Goal: Information Seeking & Learning: Compare options

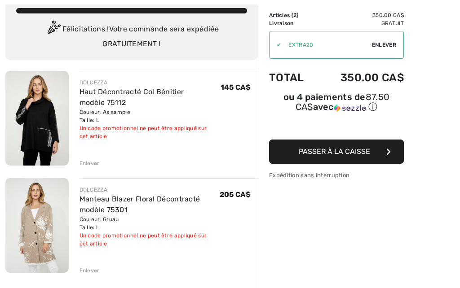
scroll to position [58, 0]
click at [94, 164] on div "Enlever" at bounding box center [90, 163] width 20 height 8
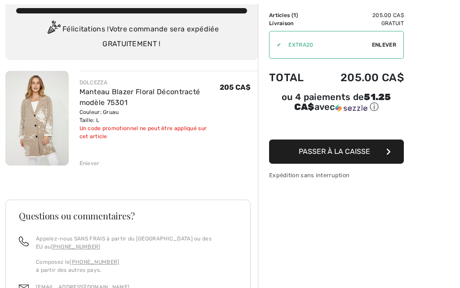
click at [93, 159] on div "Enlever" at bounding box center [169, 163] width 179 height 10
click at [93, 165] on div "Enlever" at bounding box center [90, 163] width 20 height 8
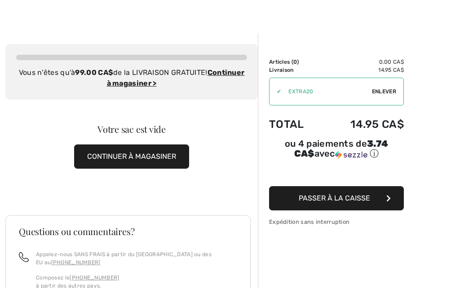
scroll to position [0, 0]
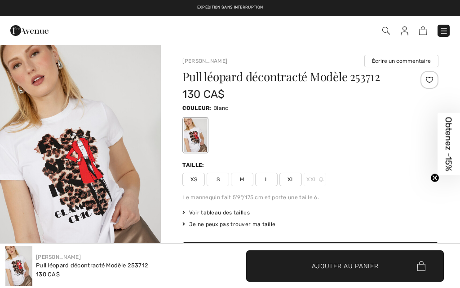
checkbox input "true"
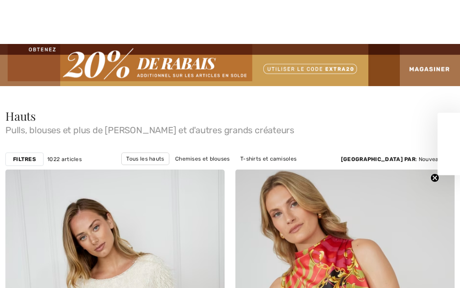
checkbox input "true"
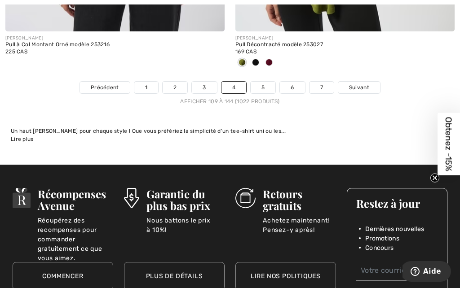
scroll to position [6992, 0]
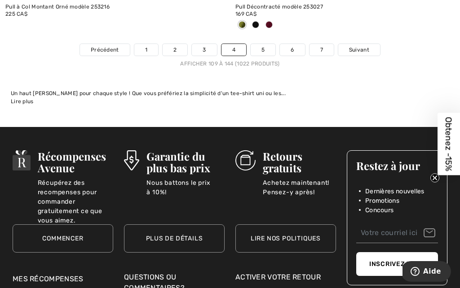
click at [355, 46] on span "Suivant" at bounding box center [359, 50] width 20 height 8
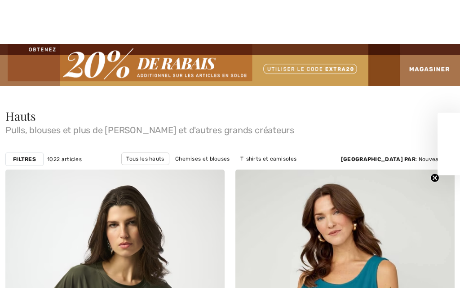
checkbox input "true"
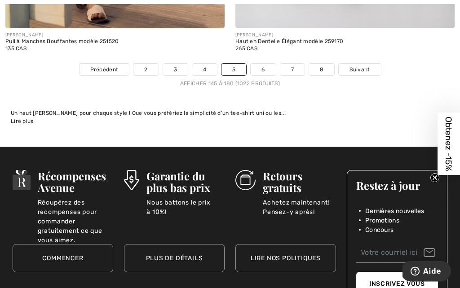
scroll to position [6891, 0]
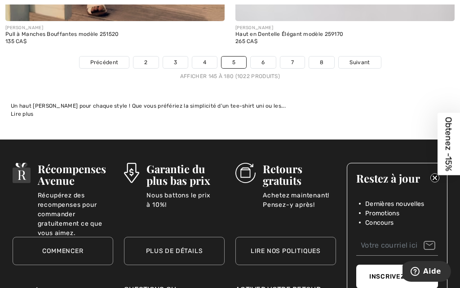
click at [368, 58] on span "Suivant" at bounding box center [360, 62] width 20 height 8
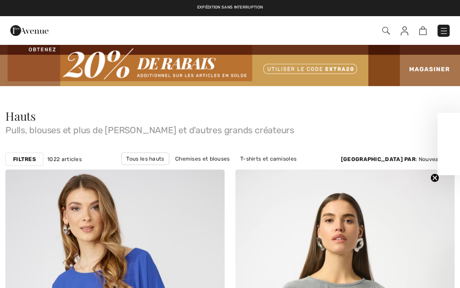
checkbox input "true"
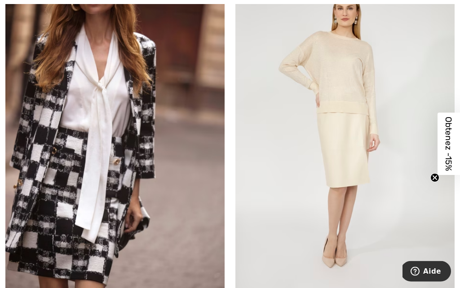
scroll to position [1674, 0]
click at [137, 149] on img at bounding box center [114, 132] width 219 height 329
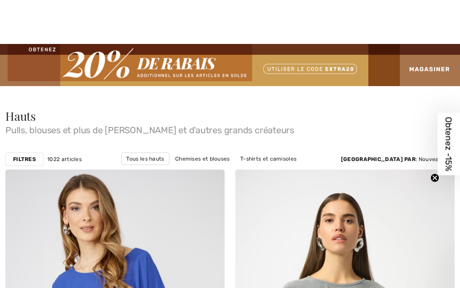
checkbox input "true"
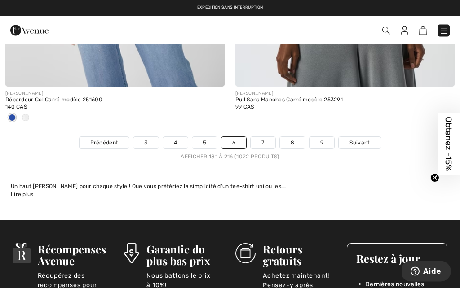
scroll to position [6870, 0]
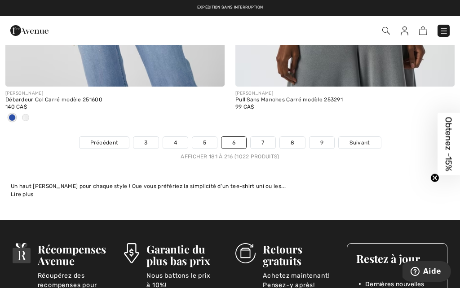
click at [361, 139] on span "Suivant" at bounding box center [360, 143] width 20 height 8
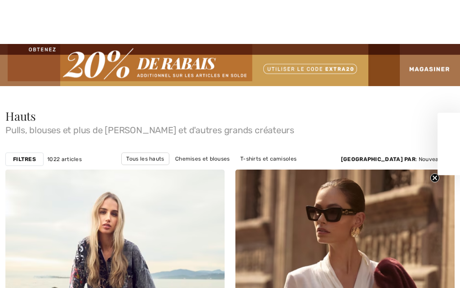
checkbox input "true"
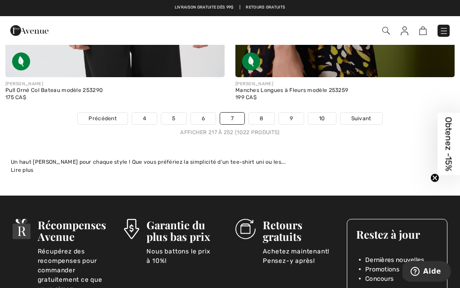
scroll to position [6862, 0]
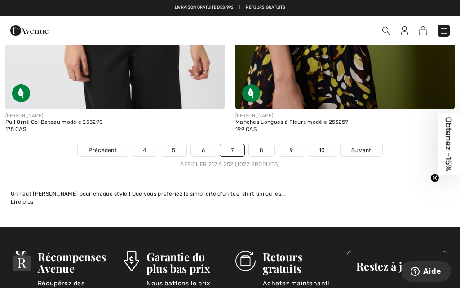
click at [365, 146] on span "Suivant" at bounding box center [361, 150] width 20 height 8
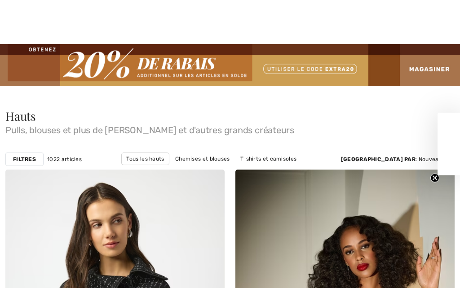
checkbox input "true"
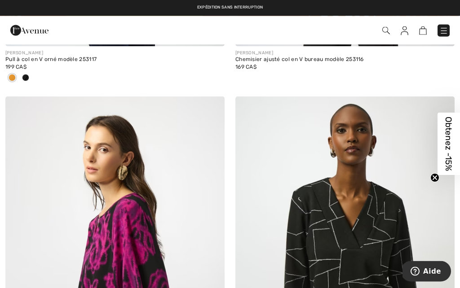
scroll to position [6122, 0]
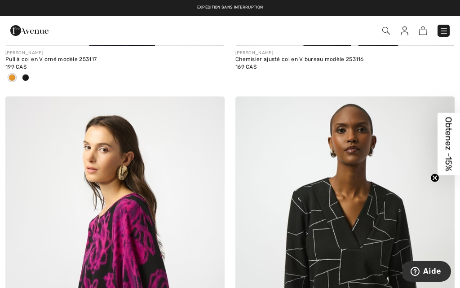
click at [447, 27] on img at bounding box center [443, 31] width 9 height 9
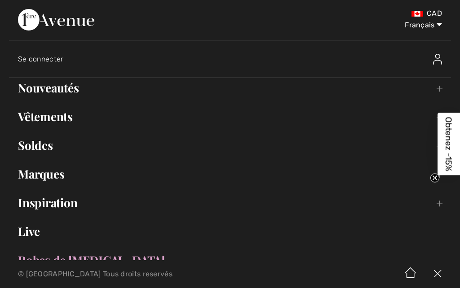
click at [73, 114] on link "Vêtements Toggle submenu" at bounding box center [230, 117] width 442 height 20
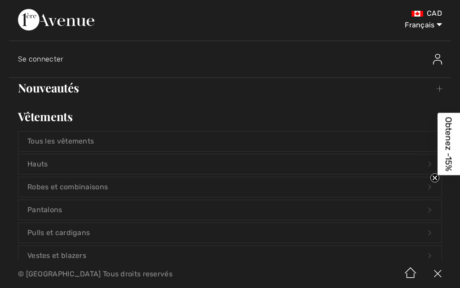
click at [80, 256] on link "Vestes et blazers Open submenu" at bounding box center [229, 256] width 423 height 20
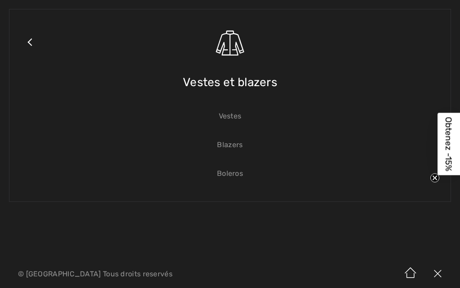
click at [241, 115] on link "Vestes" at bounding box center [229, 116] width 423 height 20
click at [240, 119] on link "Vestes" at bounding box center [229, 116] width 423 height 20
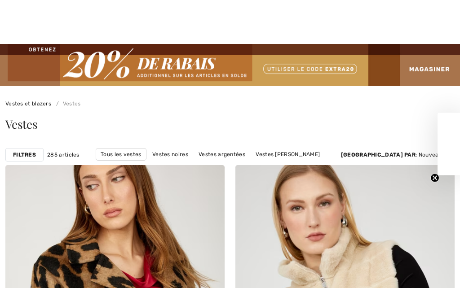
scroll to position [309, 0]
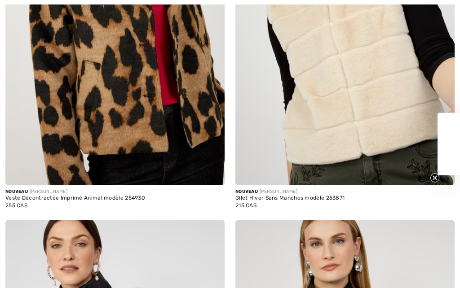
checkbox input "true"
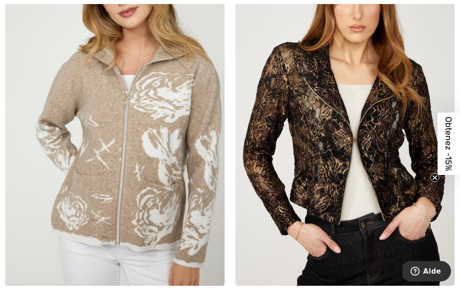
scroll to position [936, 0]
click at [185, 190] on img at bounding box center [114, 121] width 219 height 329
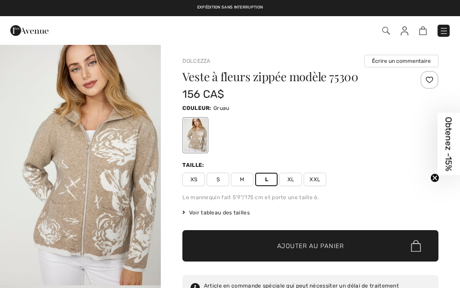
click at [270, 178] on span "L" at bounding box center [266, 179] width 22 height 13
checkbox input "true"
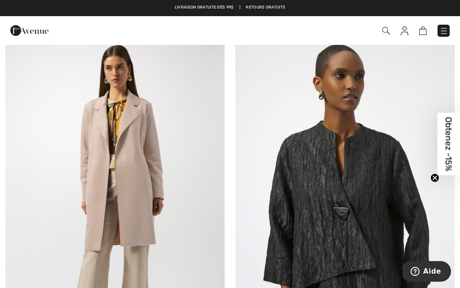
scroll to position [2401, 0]
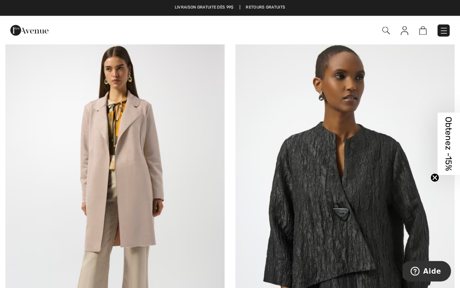
click at [153, 217] on img at bounding box center [114, 203] width 219 height 329
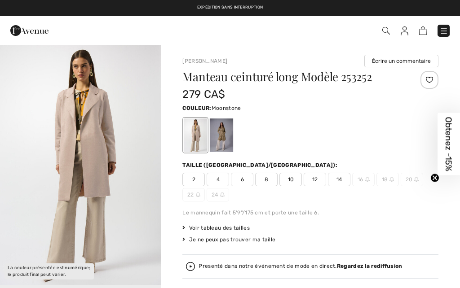
checkbox input "true"
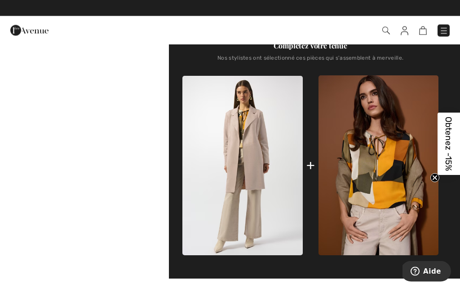
scroll to position [351, 0]
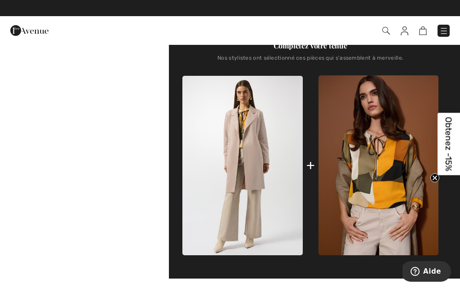
click at [0, 284] on div "La couleur présentée est numérique; le produit final peut varier." at bounding box center [80, 115] width 161 height 844
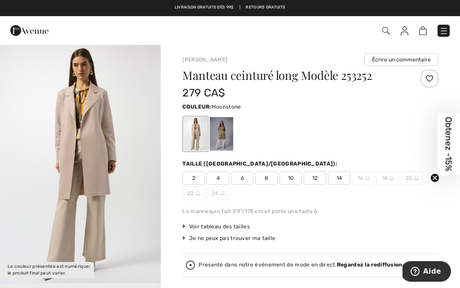
scroll to position [0, 0]
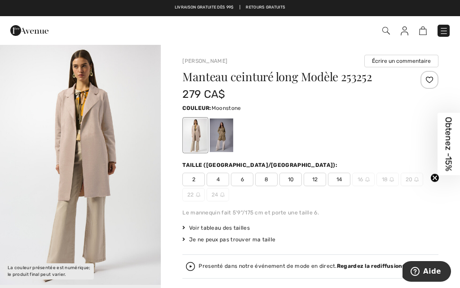
click at [221, 136] on div at bounding box center [221, 136] width 23 height 34
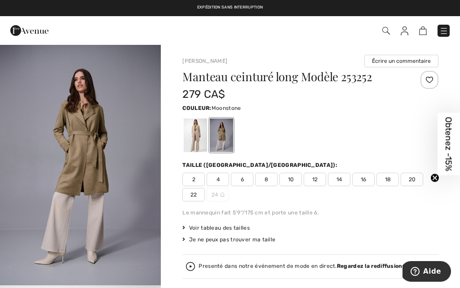
click at [198, 137] on div at bounding box center [195, 136] width 23 height 34
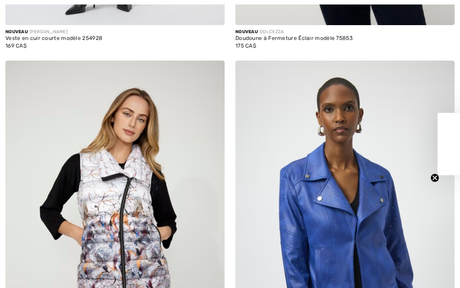
checkbox input "true"
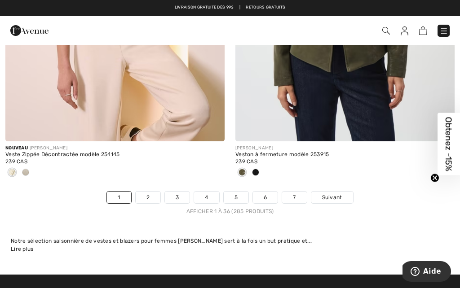
scroll to position [6780, 0]
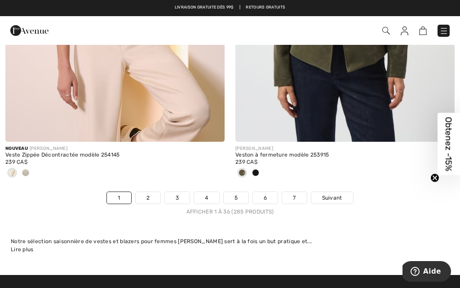
click at [333, 194] on span "Suivant" at bounding box center [332, 198] width 20 height 8
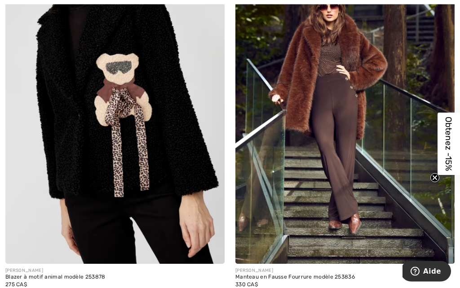
scroll to position [5914, 0]
click at [84, 275] on div "Blazer à motif animal modèle 253878" at bounding box center [114, 278] width 219 height 6
click at [146, 168] on img at bounding box center [114, 99] width 219 height 329
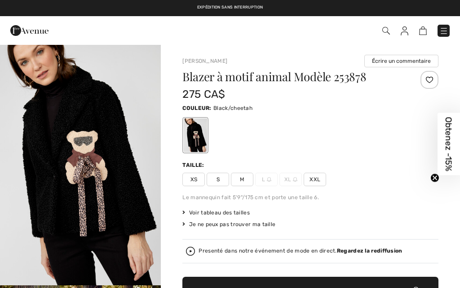
checkbox input "true"
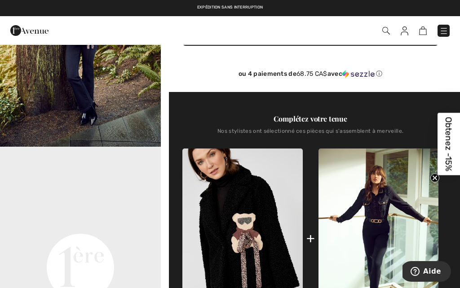
scroll to position [262, 0]
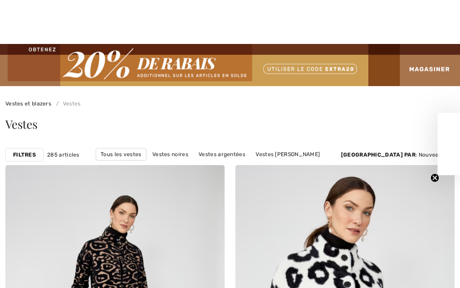
scroll to position [6179, 0]
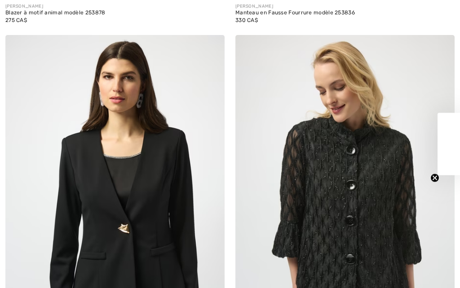
checkbox input "true"
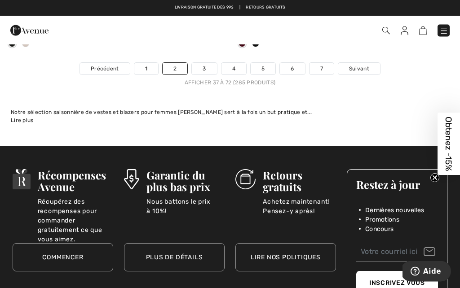
scroll to position [6910, 0]
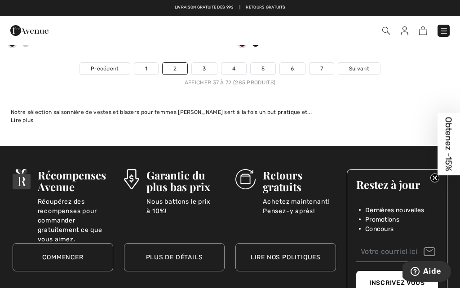
click at [365, 65] on span "Suivant" at bounding box center [359, 69] width 20 height 8
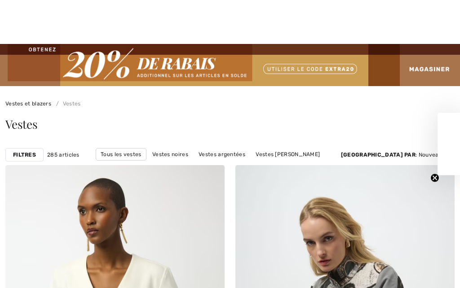
checkbox input "true"
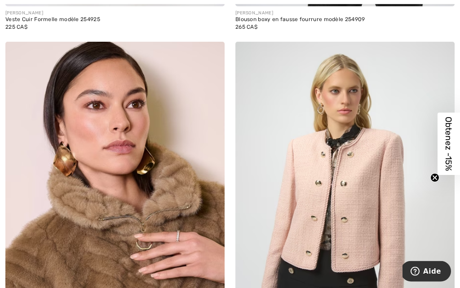
scroll to position [1615, 0]
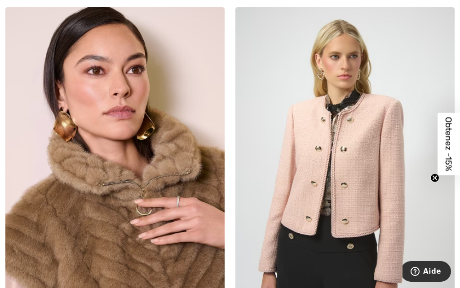
click at [0, 248] on div "JOSEPH RIBKOFF Veste en Fausse Fourrure modèle 254906 225 CA$" at bounding box center [115, 196] width 230 height 379
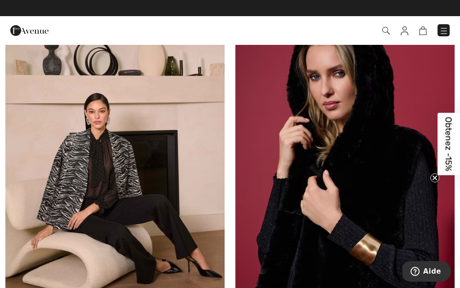
scroll to position [1969, 0]
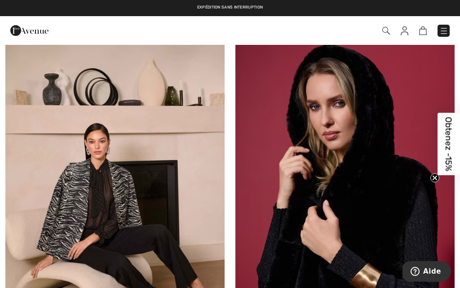
click at [405, 266] on button "Aide" at bounding box center [426, 271] width 50 height 21
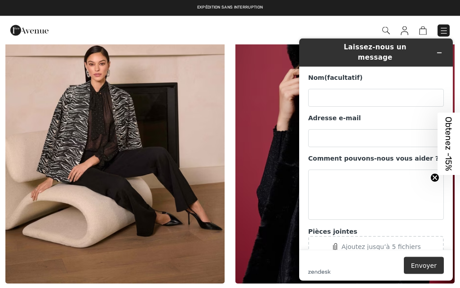
scroll to position [2046, 0]
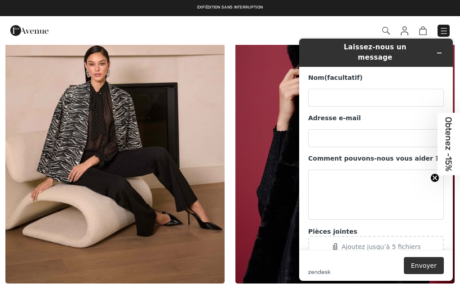
click at [0, 288] on div "JOSEPH RIBKOFF Veste Imprimé Zèbre Col modèle 254072 279 CA$" at bounding box center [115, 144] width 230 height 379
click at [113, 222] on img at bounding box center [114, 119] width 219 height 329
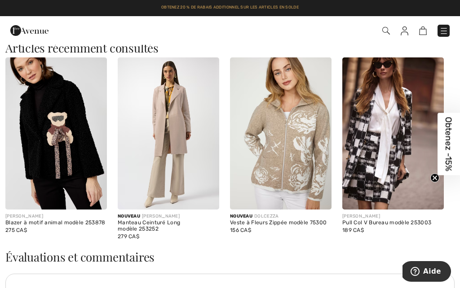
scroll to position [1002, 0]
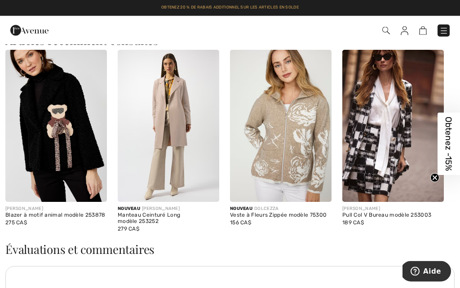
click at [80, 145] on img at bounding box center [56, 126] width 102 height 152
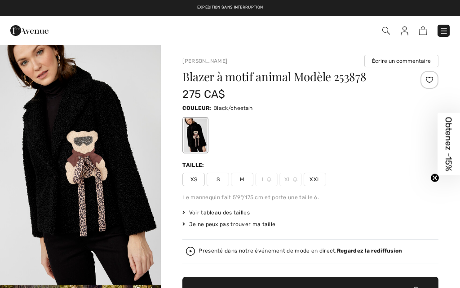
checkbox input "true"
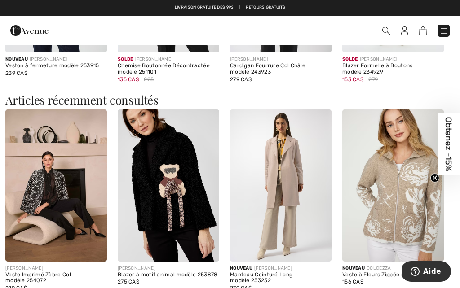
scroll to position [1576, 0]
